Goal: Information Seeking & Learning: Learn about a topic

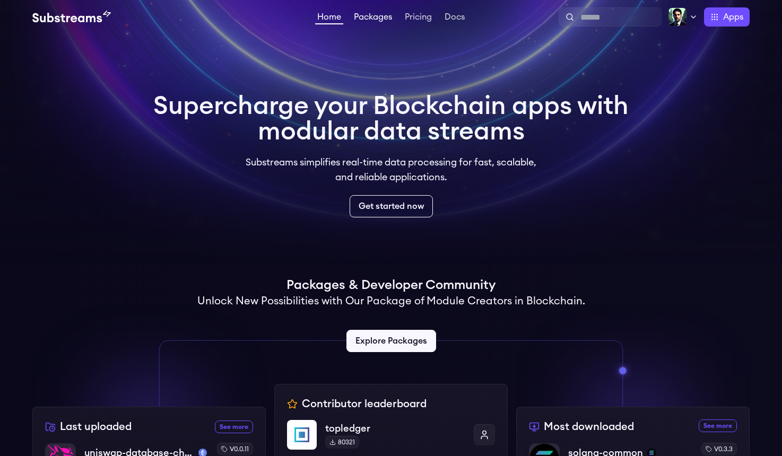
click at [375, 18] on link "Packages" at bounding box center [373, 18] width 42 height 11
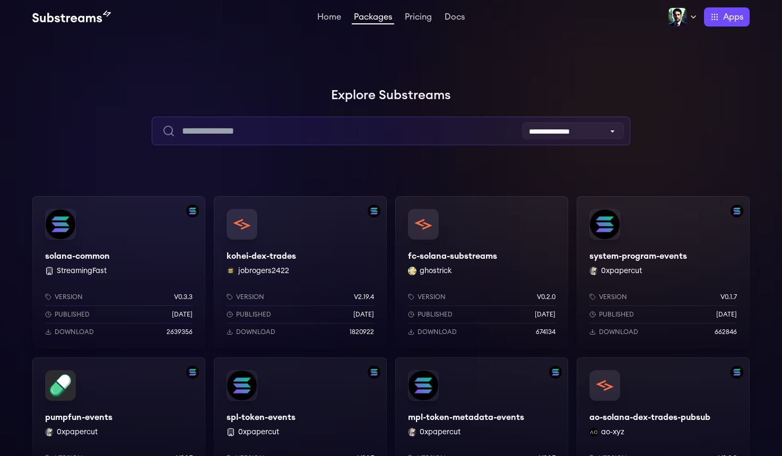
click at [271, 137] on input "text" at bounding box center [391, 131] width 478 height 29
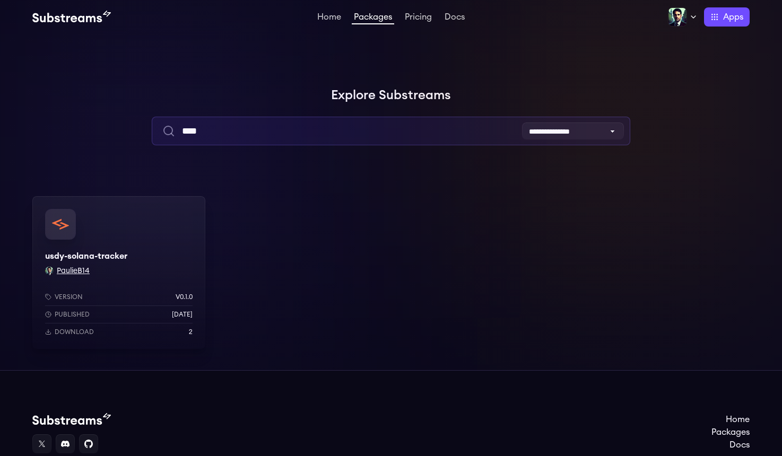
type input "****"
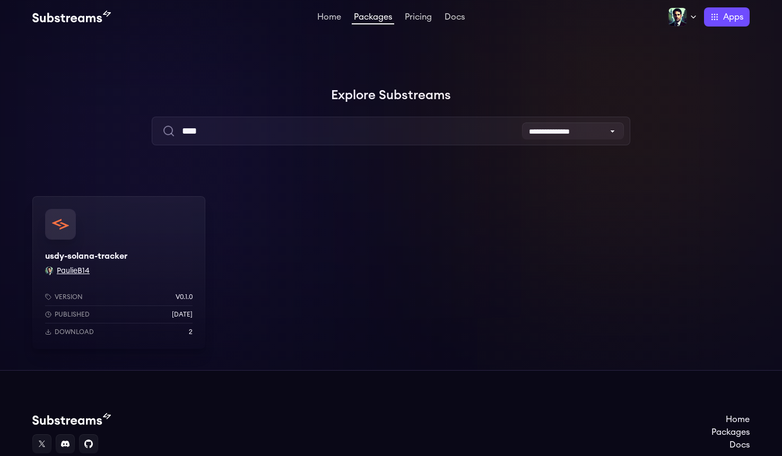
click at [81, 271] on button "PaulieB14" at bounding box center [73, 271] width 33 height 11
click at [74, 270] on button "PaulieB14" at bounding box center [73, 271] width 33 height 11
click at [146, 271] on div "usdy-solana-tracker PaulieB14 Version v0.1.0 Published 2 months ago Download 2" at bounding box center [118, 272] width 173 height 153
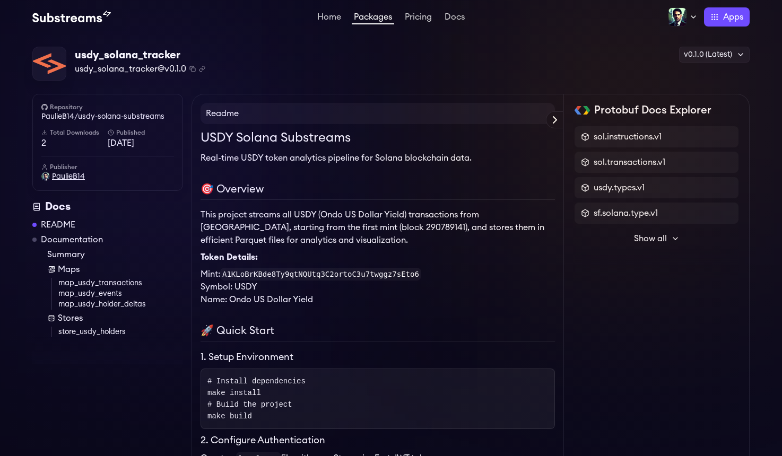
click at [70, 179] on span "PaulieB14" at bounding box center [68, 176] width 33 height 11
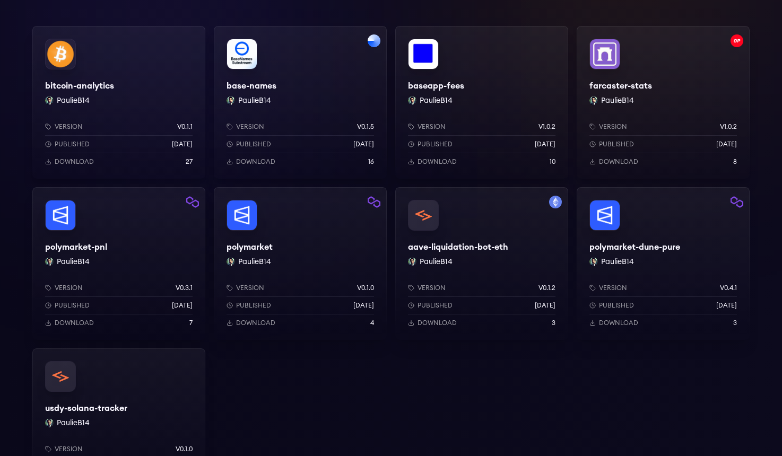
scroll to position [158, 0]
